Goal: Contribute content: Add original content to the website for others to see

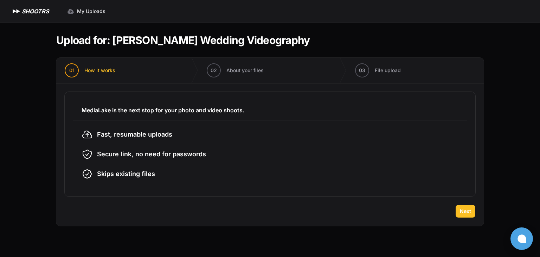
click at [464, 211] on span "Next" at bounding box center [465, 210] width 11 height 7
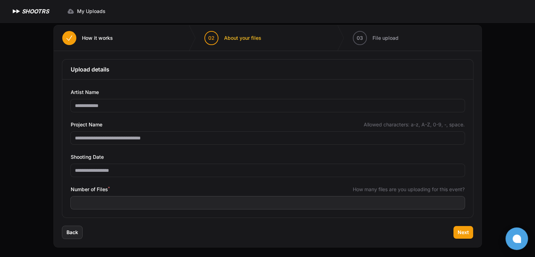
scroll to position [34, 0]
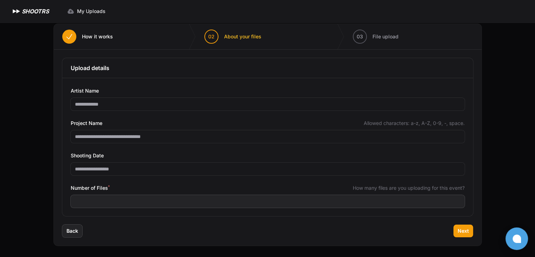
click at [24, 188] on div "Expand sidebar Collapse sidebar SHOOTRS SHOOTRS My Uploads" at bounding box center [267, 111] width 535 height 290
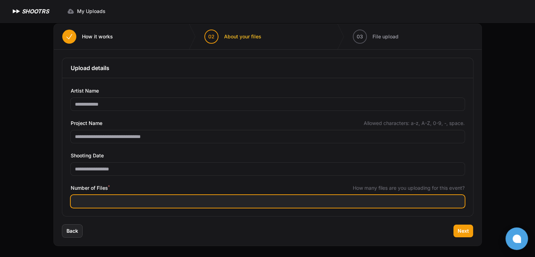
click at [125, 201] on input "Number of Files *" at bounding box center [268, 201] width 394 height 13
type input "***"
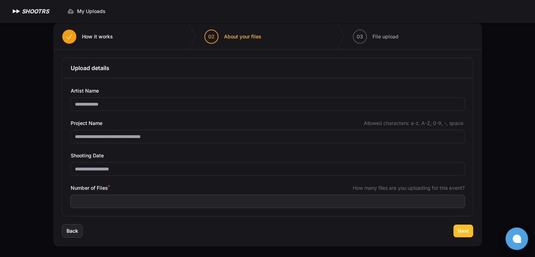
click at [464, 230] on span "Next" at bounding box center [462, 230] width 11 height 7
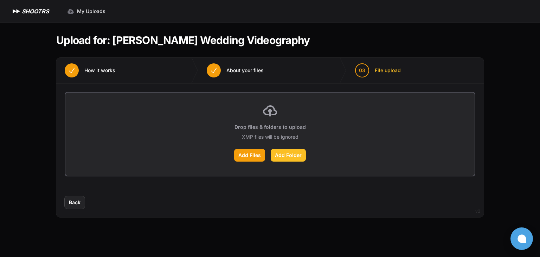
click at [283, 154] on label "Add Folder" at bounding box center [288, 155] width 35 height 13
click at [0, 0] on input "Add Folder" at bounding box center [0, 0] width 0 height 0
